Goal: Task Accomplishment & Management: Use online tool/utility

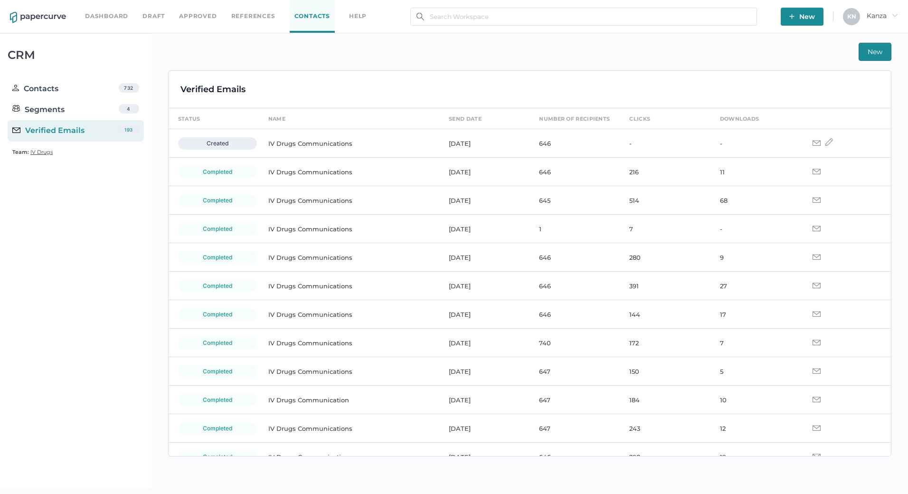
click at [644, 206] on td "514" at bounding box center [665, 200] width 90 height 28
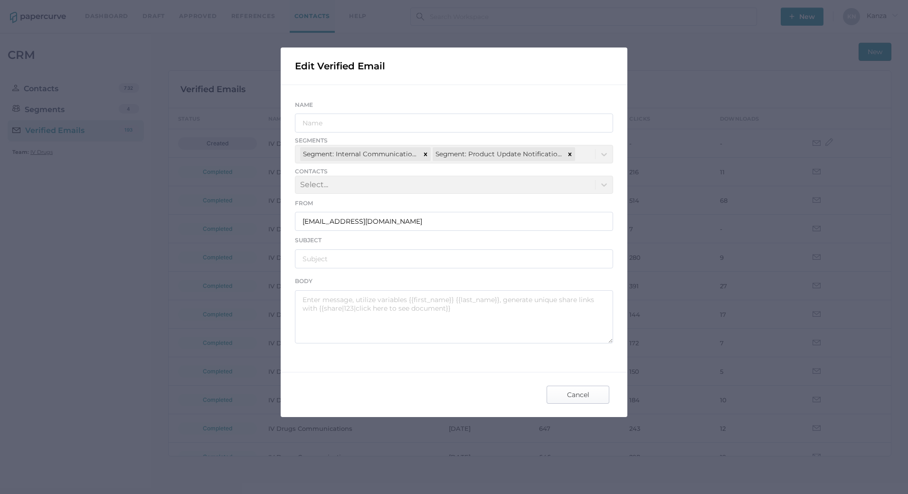
click at [589, 400] on span "Cancel" at bounding box center [578, 394] width 45 height 17
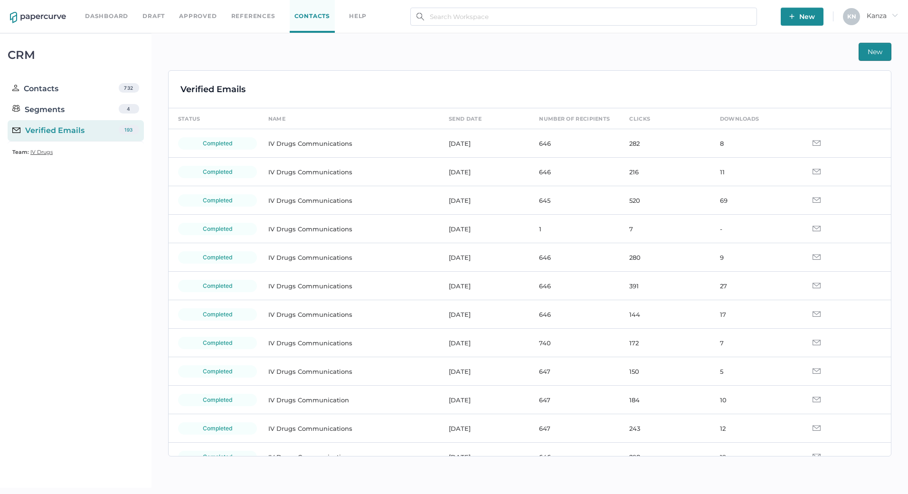
click at [891, 9] on div "K N Kanza arrow_right" at bounding box center [870, 12] width 55 height 9
click at [869, 94] on span "Share Link Analytics" at bounding box center [849, 91] width 80 height 18
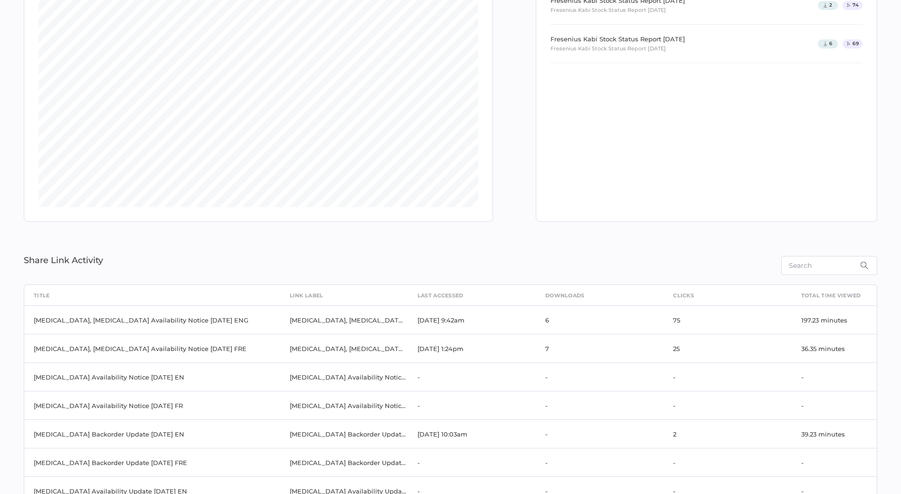
scroll to position [145, 0]
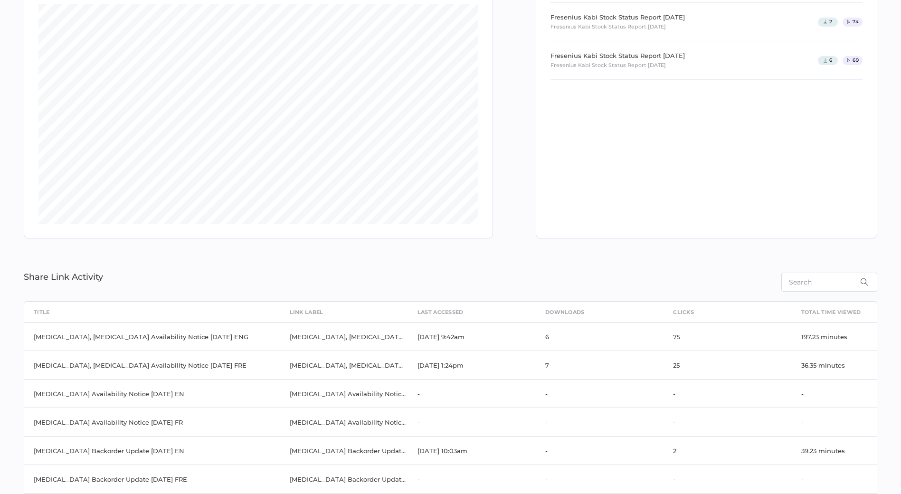
click at [271, 284] on div "Share Link Activity" at bounding box center [450, 276] width 853 height 29
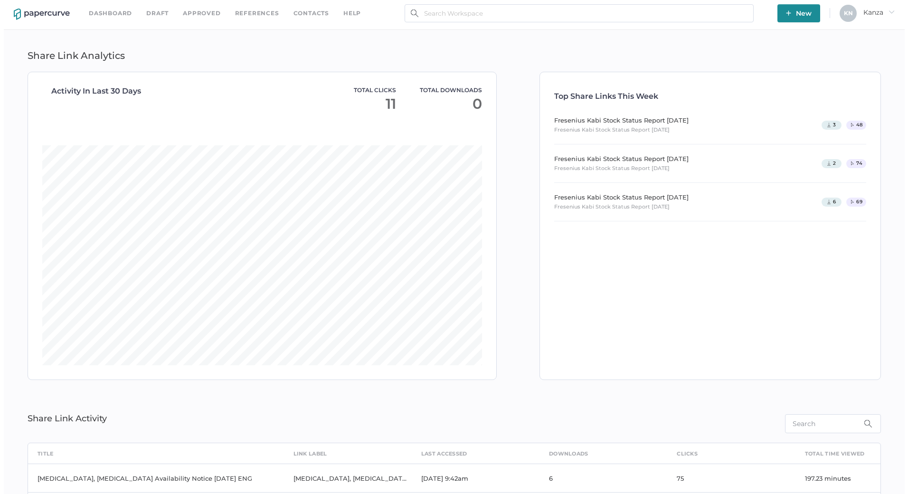
scroll to position [0, 0]
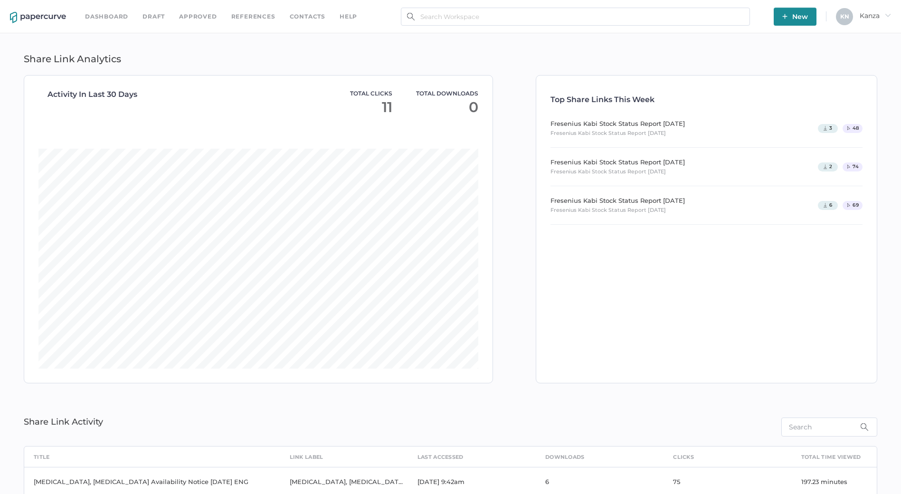
click at [881, 13] on span "Kanza arrow_right" at bounding box center [875, 15] width 31 height 9
click at [843, 38] on span "Workspace" at bounding box center [842, 37] width 80 height 18
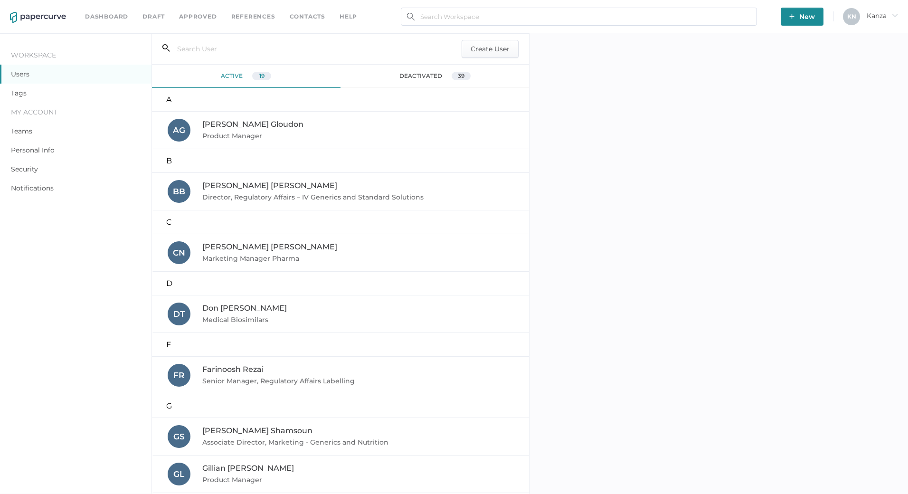
click at [310, 18] on link "Contacts" at bounding box center [308, 16] width 36 height 10
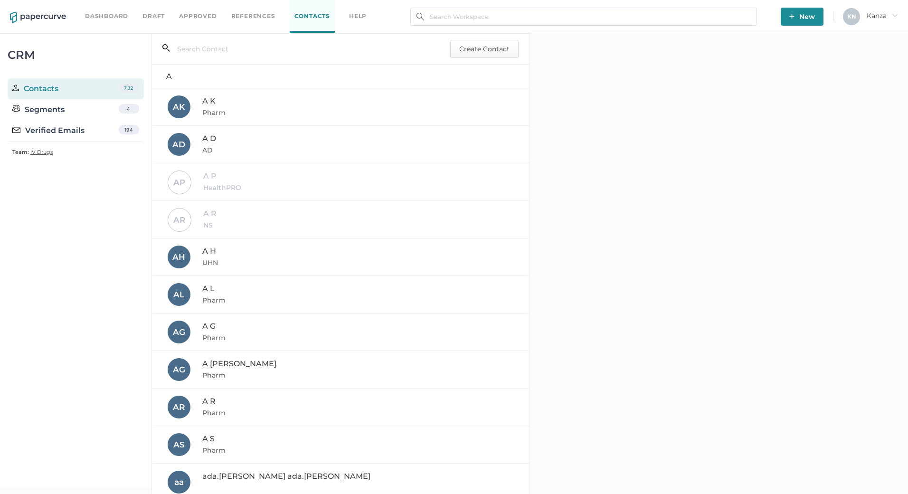
click at [63, 17] on img at bounding box center [38, 17] width 56 height 11
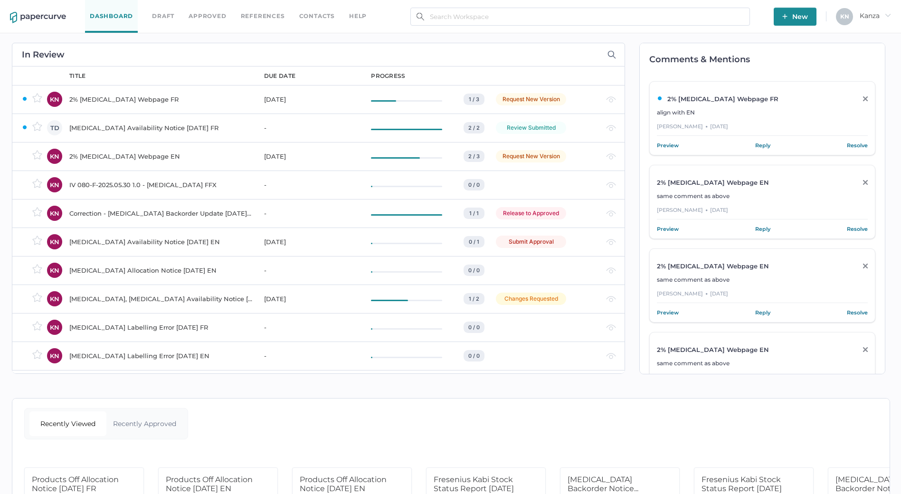
click at [157, 151] on div "2% Calcium Gluconate Webpage EN" at bounding box center [160, 156] width 183 height 11
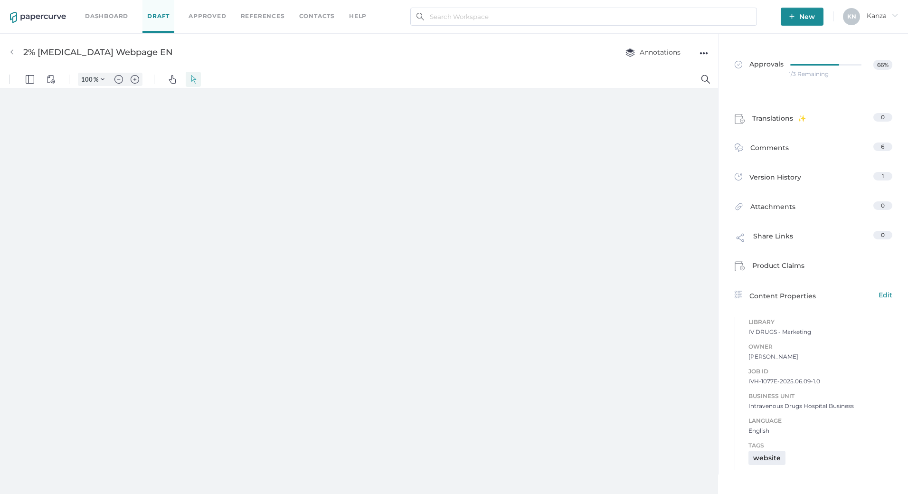
type input "107"
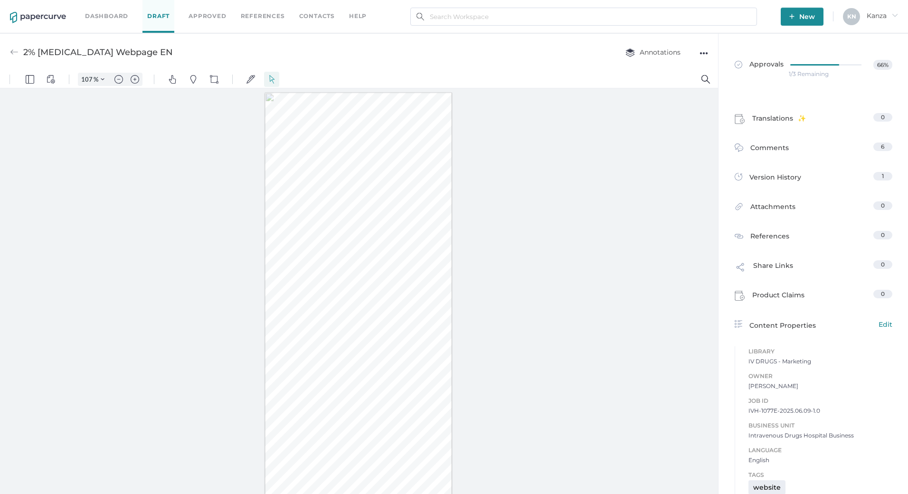
click at [700, 46] on div "●●●" at bounding box center [704, 52] width 9 height 15
click at [703, 53] on div "●●●" at bounding box center [704, 53] width 9 height 13
click at [794, 66] on div at bounding box center [828, 65] width 77 height 10
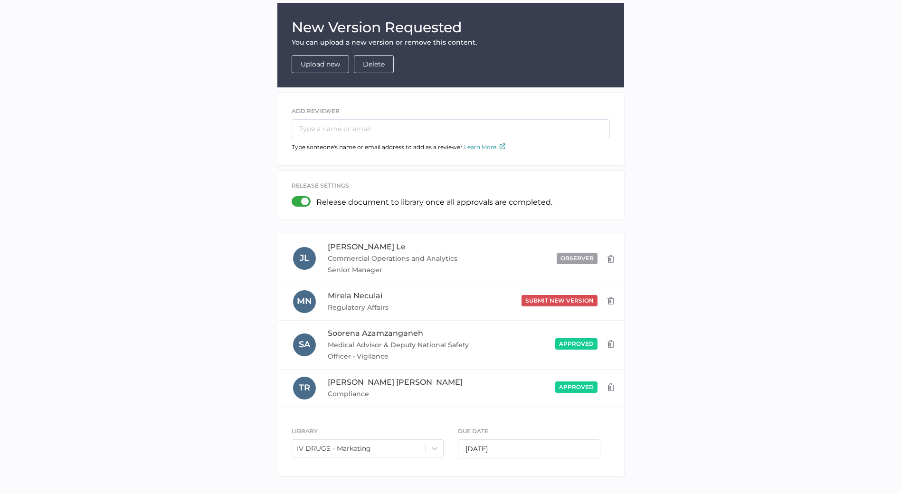
scroll to position [133, 0]
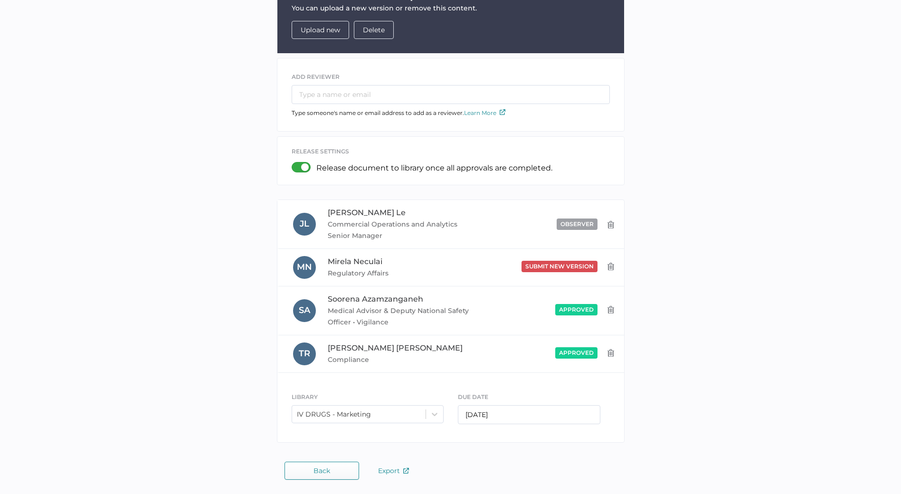
click at [157, 195] on div "New Version Requested You can upload a new version or remove this content. Uplo…" at bounding box center [450, 208] width 887 height 479
click at [314, 462] on button "Back" at bounding box center [321, 471] width 75 height 18
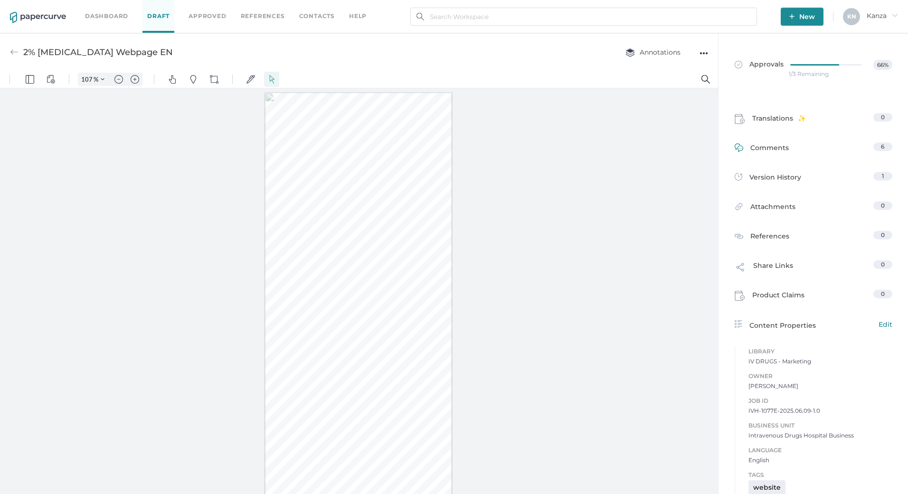
click at [796, 151] on link "Comments 6" at bounding box center [814, 149] width 158 height 15
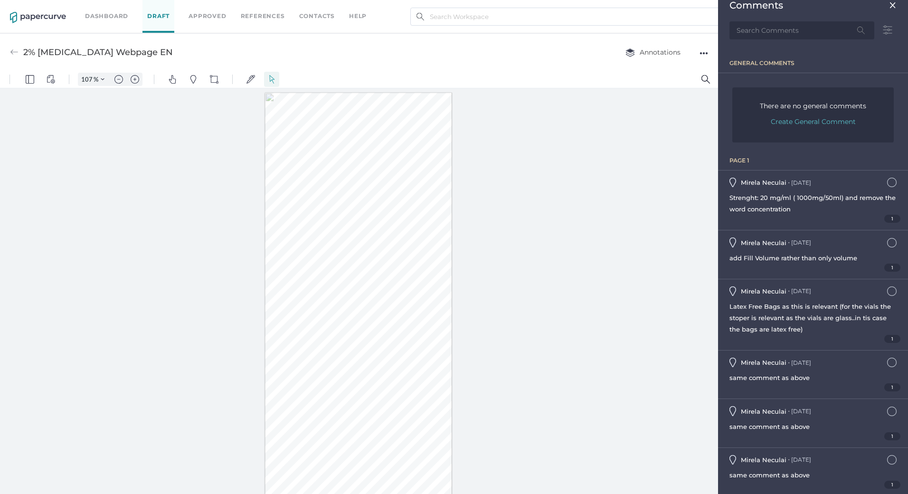
scroll to position [10, 0]
click at [557, 357] on div at bounding box center [359, 293] width 718 height 410
click at [704, 79] on img "Search" at bounding box center [705, 79] width 9 height 9
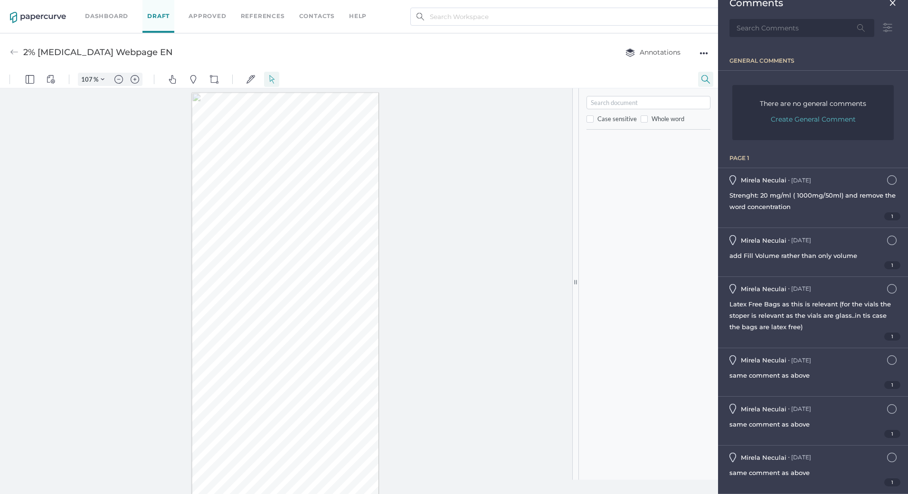
click at [704, 79] on img "Search" at bounding box center [705, 79] width 9 height 9
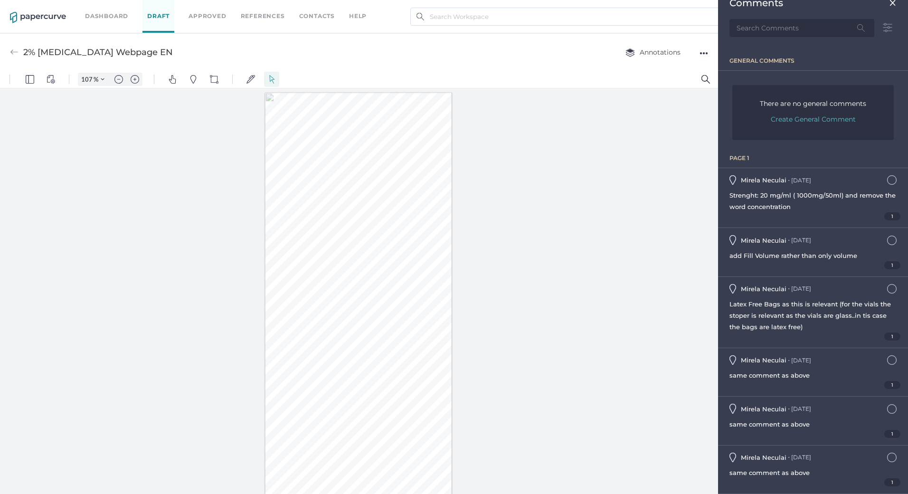
click at [133, 81] on img "Zoom in" at bounding box center [135, 79] width 9 height 9
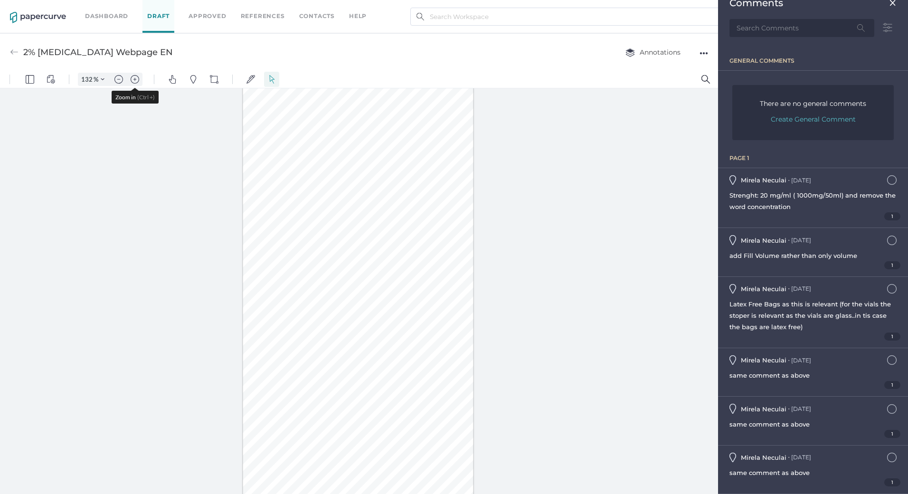
click at [133, 81] on img "Zoom in" at bounding box center [135, 79] width 9 height 9
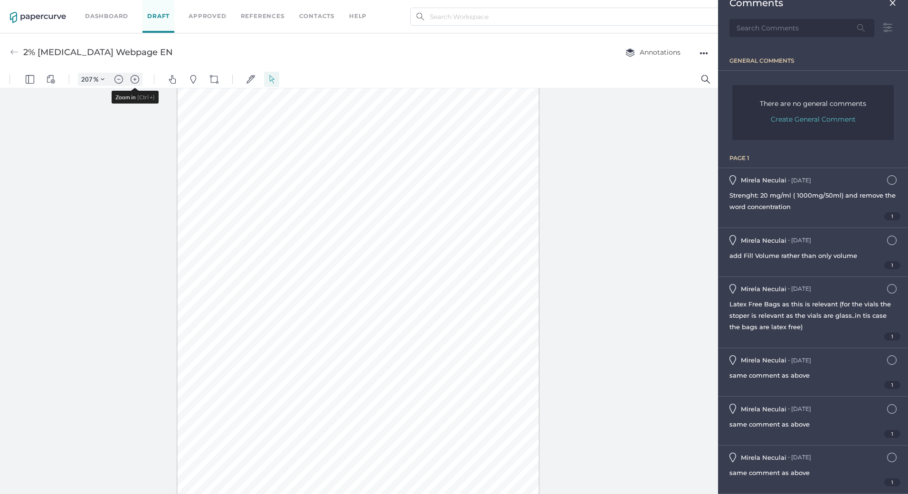
click at [133, 81] on img "Zoom in" at bounding box center [135, 79] width 9 height 9
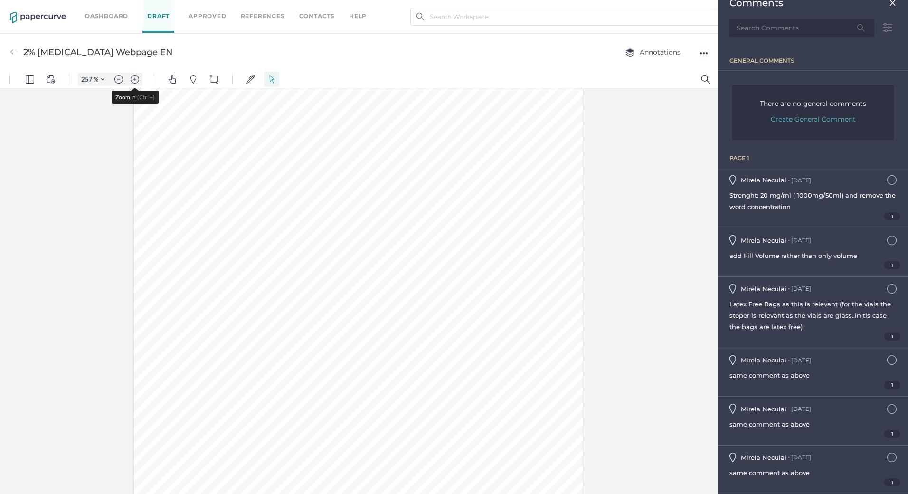
click at [133, 81] on img "Zoom in" at bounding box center [135, 79] width 9 height 9
type input "357"
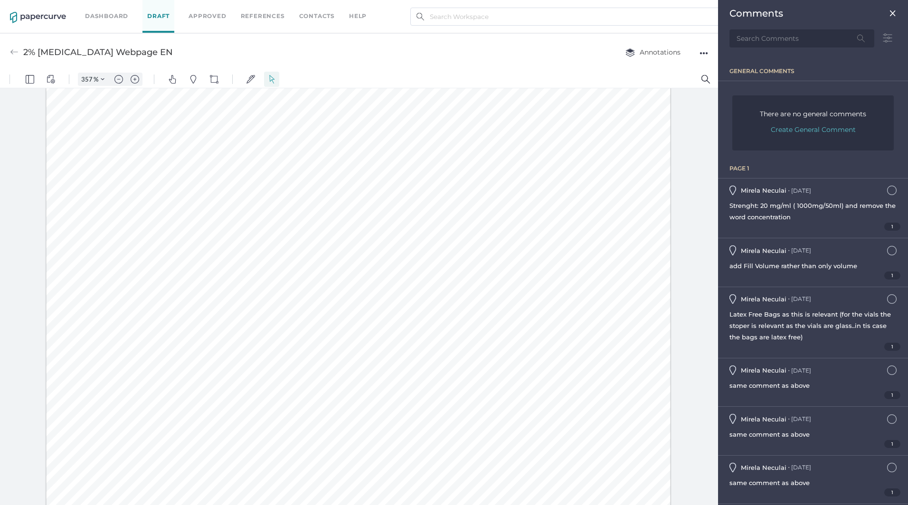
scroll to position [0, 0]
